Goal: Transaction & Acquisition: Download file/media

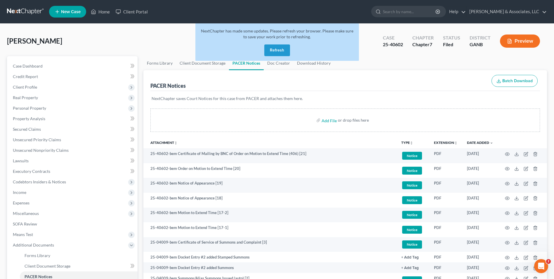
click at [284, 50] on button "Refresh" at bounding box center [277, 50] width 26 height 12
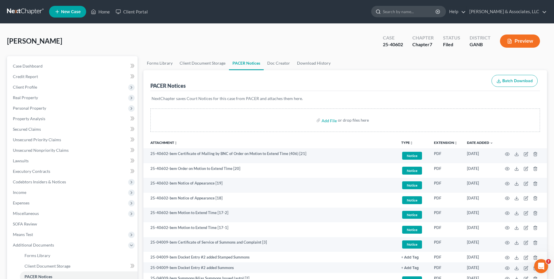
click at [414, 11] on input "search" at bounding box center [409, 11] width 53 height 11
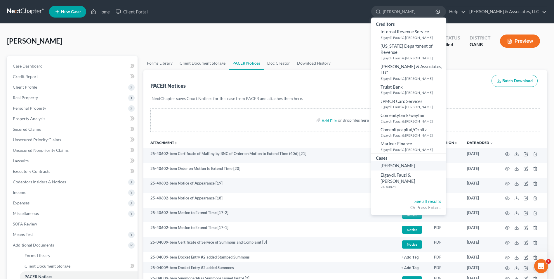
type input "Faulkner"
click at [412, 163] on span "Faulkner, Amanda" at bounding box center [398, 165] width 35 height 5
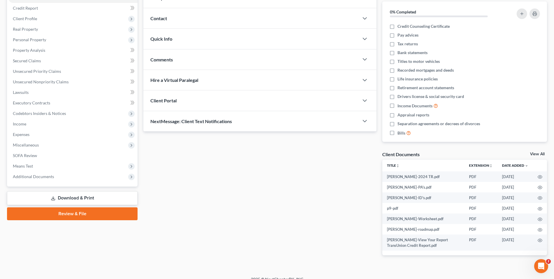
scroll to position [76, 0]
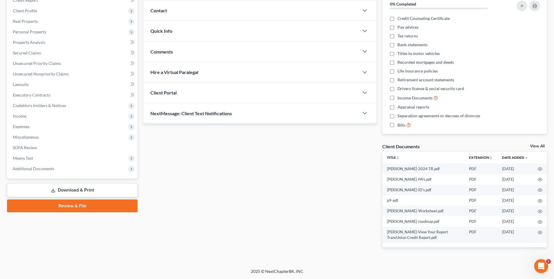
click at [538, 146] on link "View All" at bounding box center [537, 146] width 15 height 4
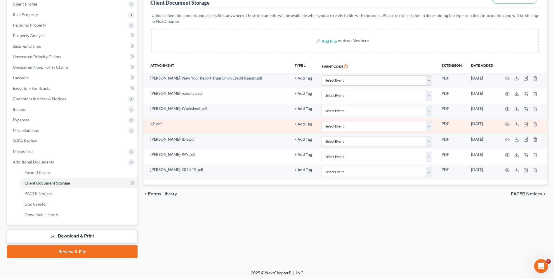
scroll to position [84, 0]
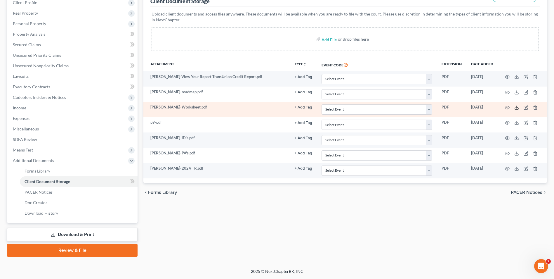
click at [518, 106] on icon at bounding box center [516, 107] width 5 height 5
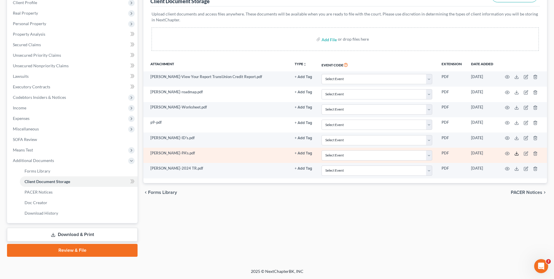
click at [516, 153] on icon at bounding box center [516, 153] width 5 height 5
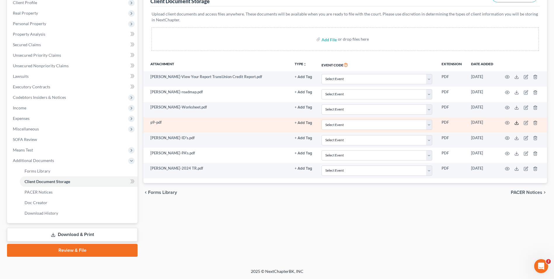
click at [518, 123] on icon at bounding box center [516, 122] width 5 height 5
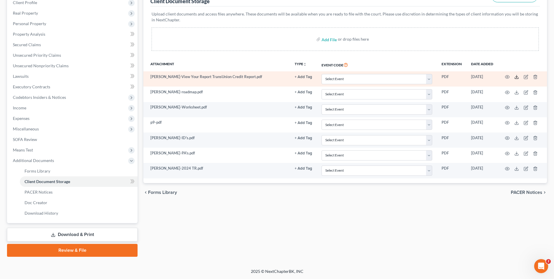
click at [517, 75] on line at bounding box center [517, 76] width 0 height 2
